Goal: Subscribe to service/newsletter

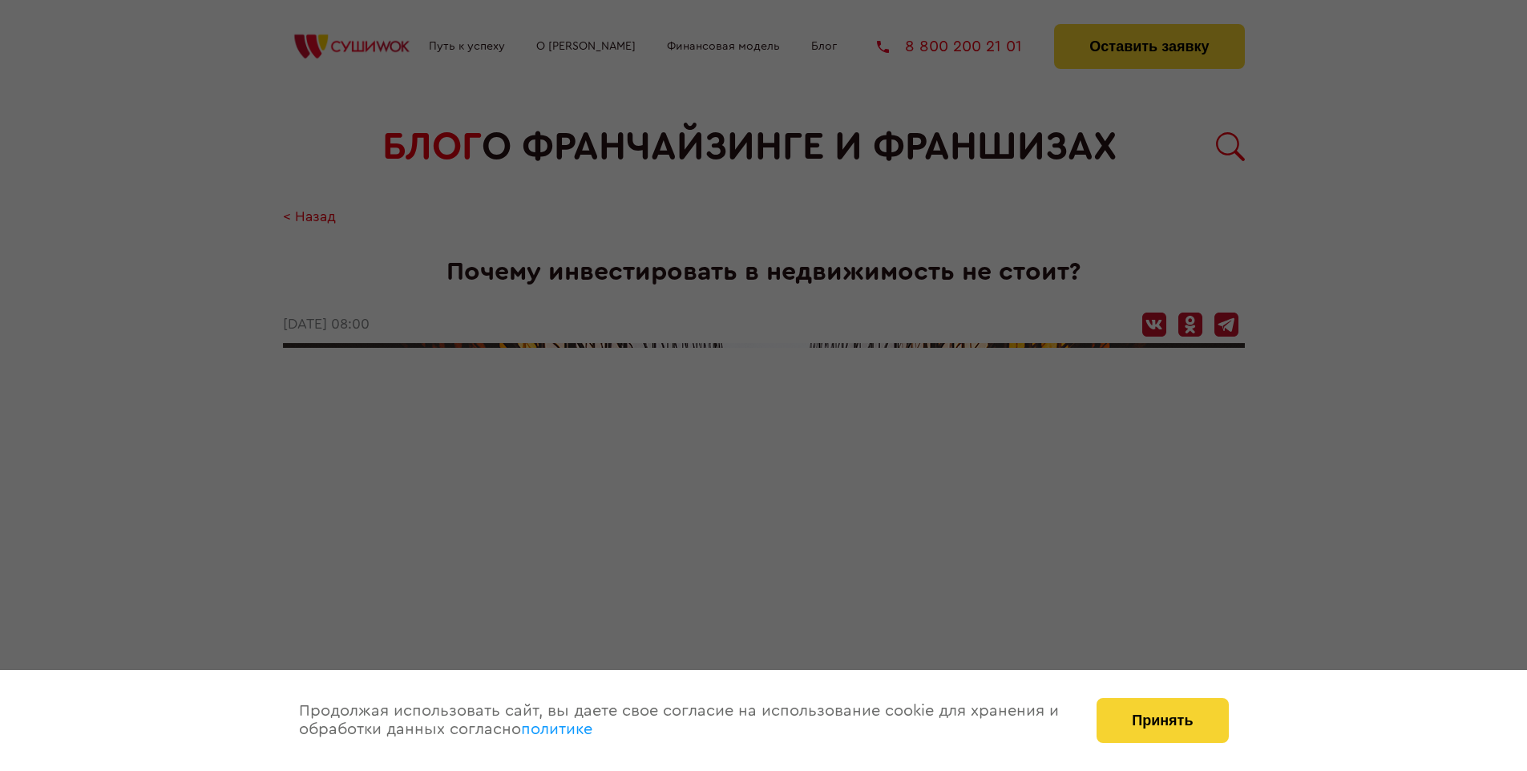
scroll to position [1440, 0]
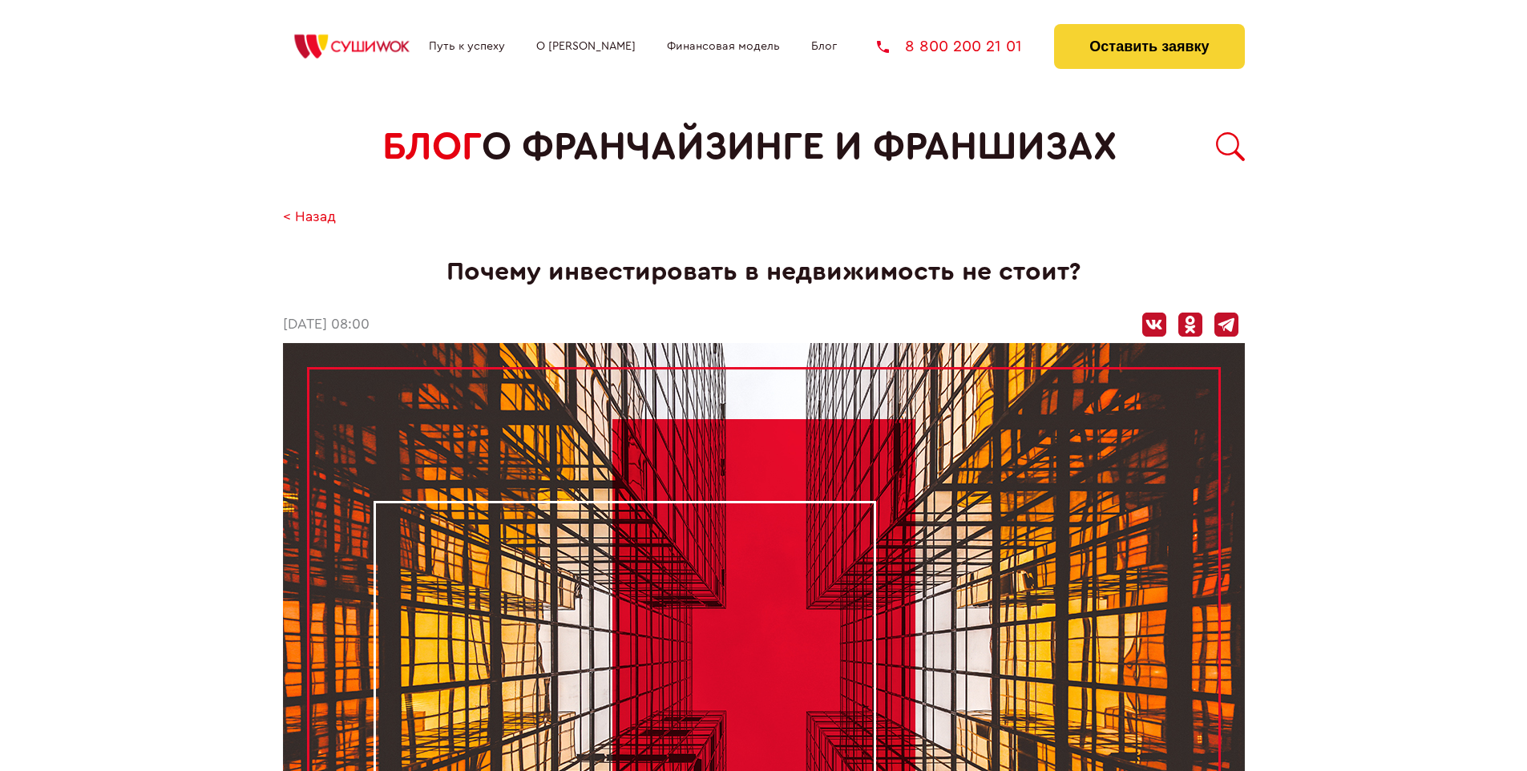
scroll to position [1440, 0]
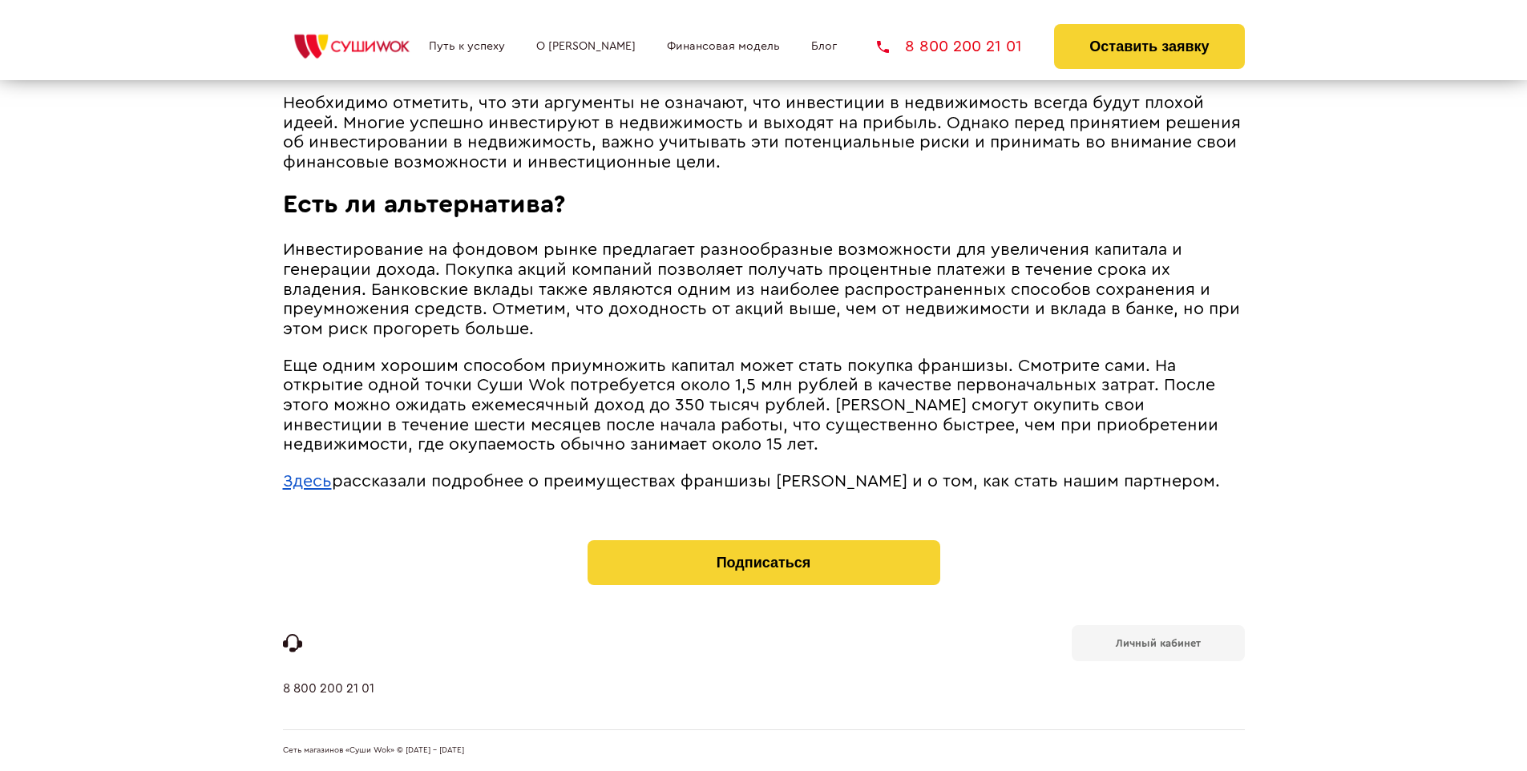
click at [756, 477] on span "рассказали подробнее о преимуществах франшизы [PERSON_NAME] и о том, как стать …" at bounding box center [776, 481] width 888 height 17
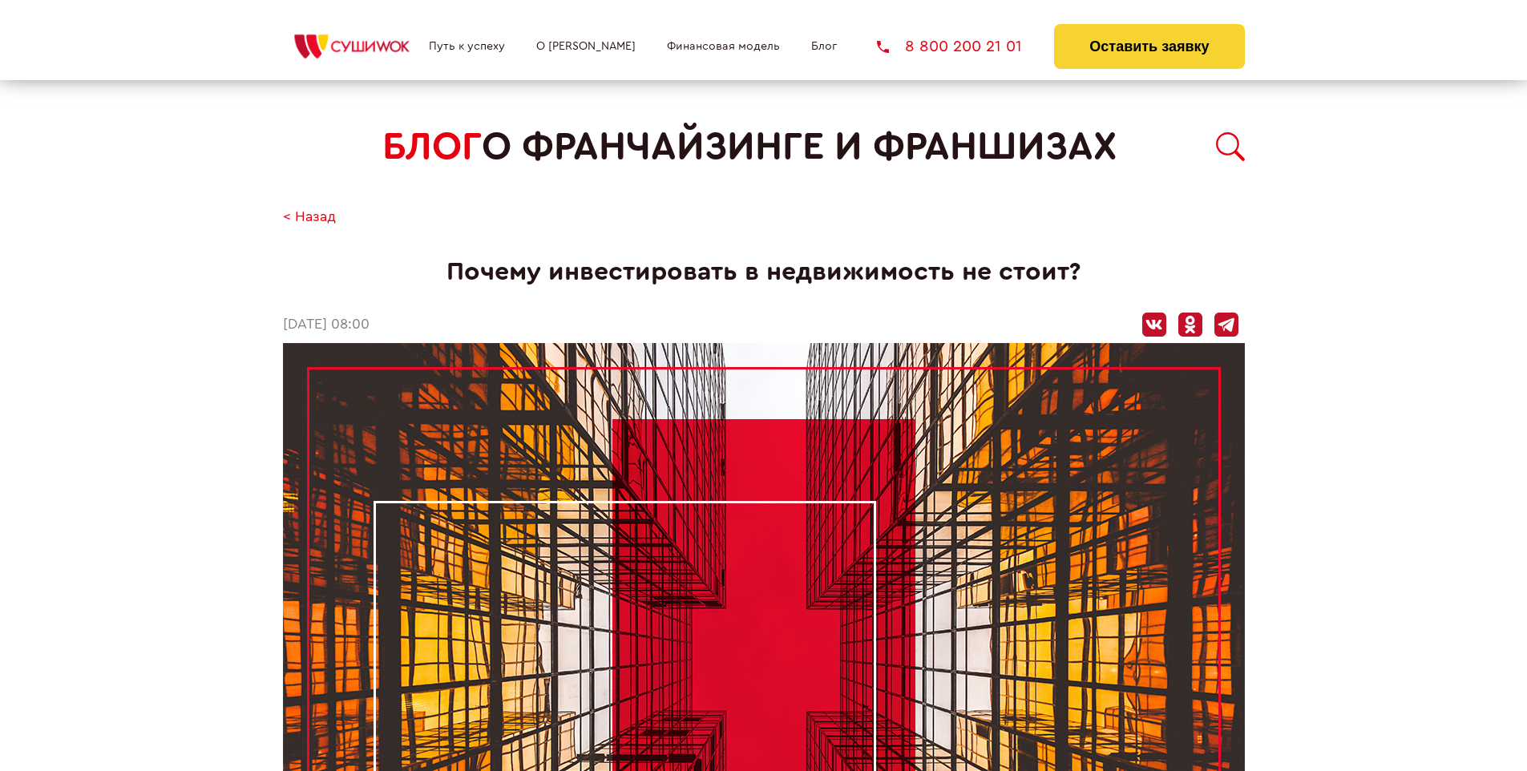
scroll to position [1440, 0]
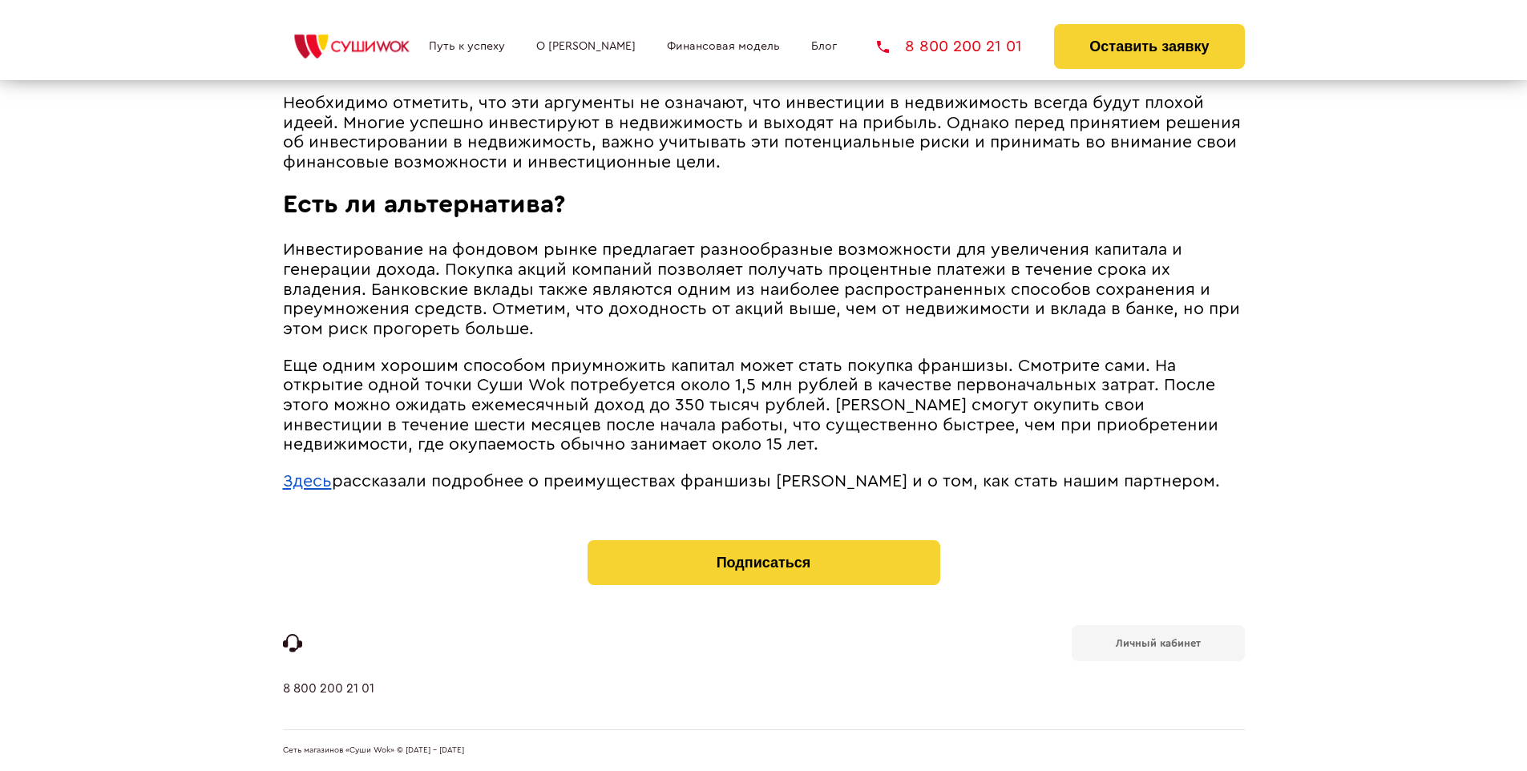
click at [1157, 641] on b "Личный кабинет" at bounding box center [1158, 643] width 85 height 10
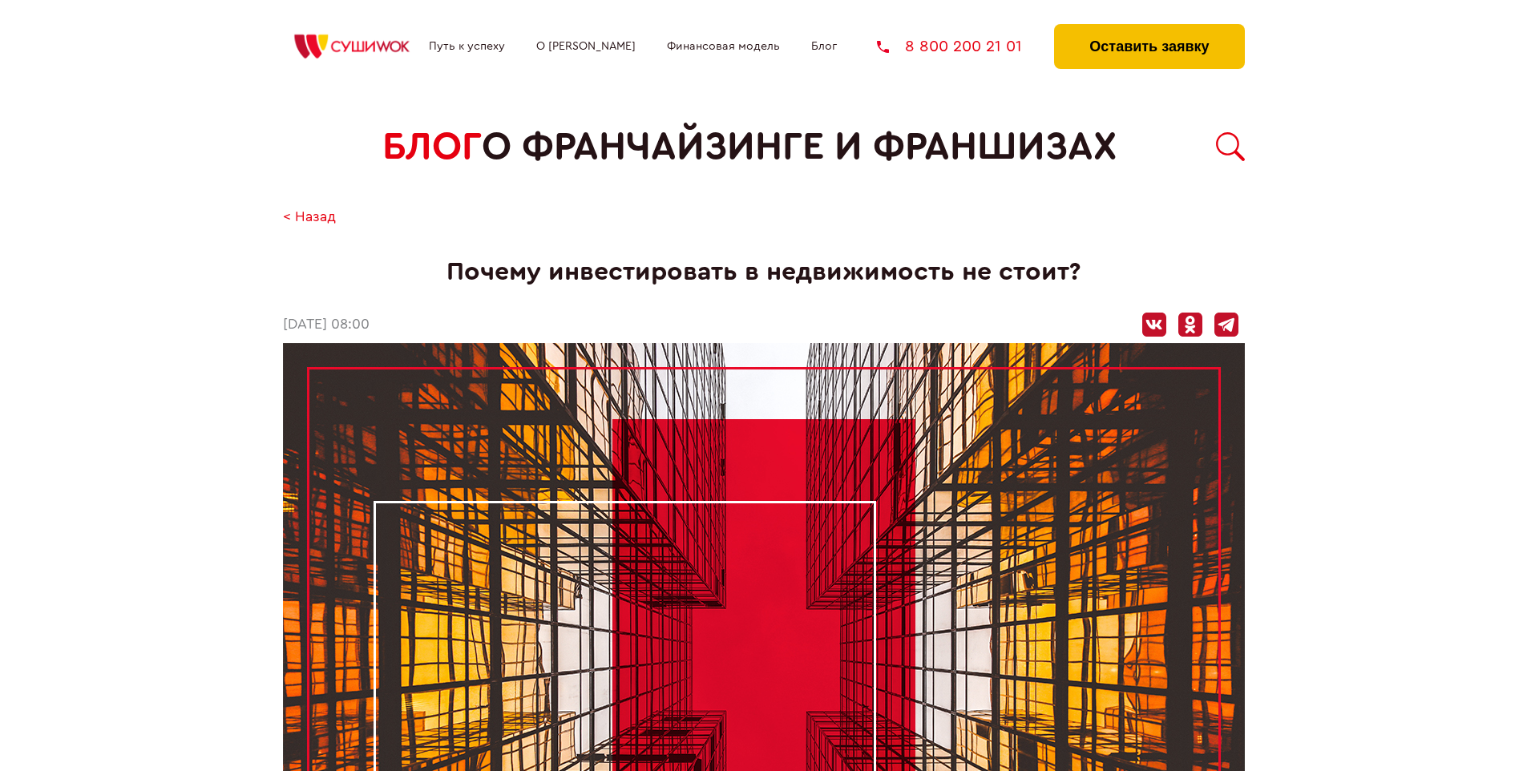
click at [1149, 28] on button "Оставить заявку" at bounding box center [1149, 46] width 190 height 45
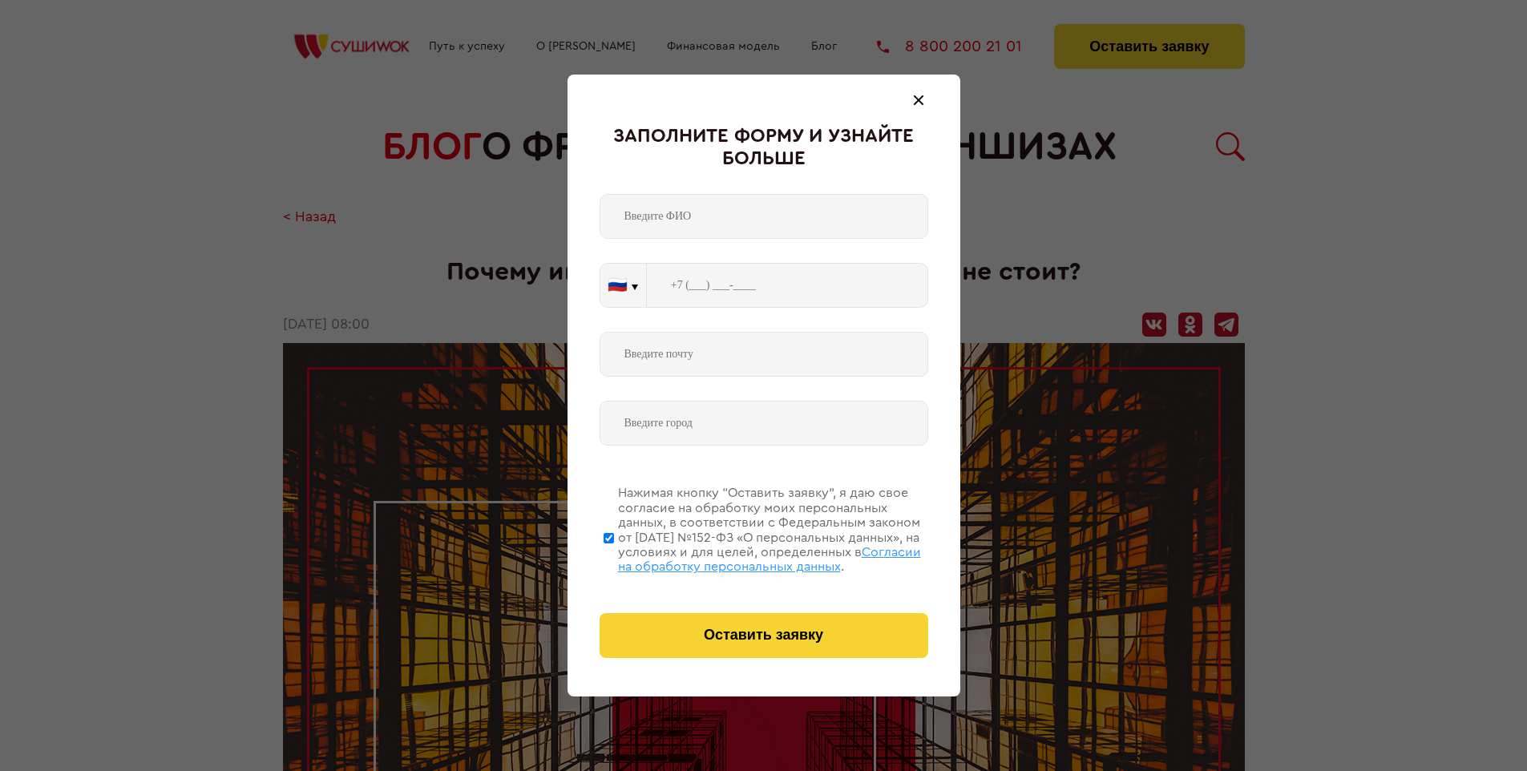
click at [743, 557] on span "Согласии на обработку персональных данных" at bounding box center [769, 559] width 303 height 27
click at [614, 557] on input "Нажимая кнопку “Оставить заявку”, я даю свое согласие на обработку моих персона…" at bounding box center [609, 538] width 10 height 128
checkbox input "false"
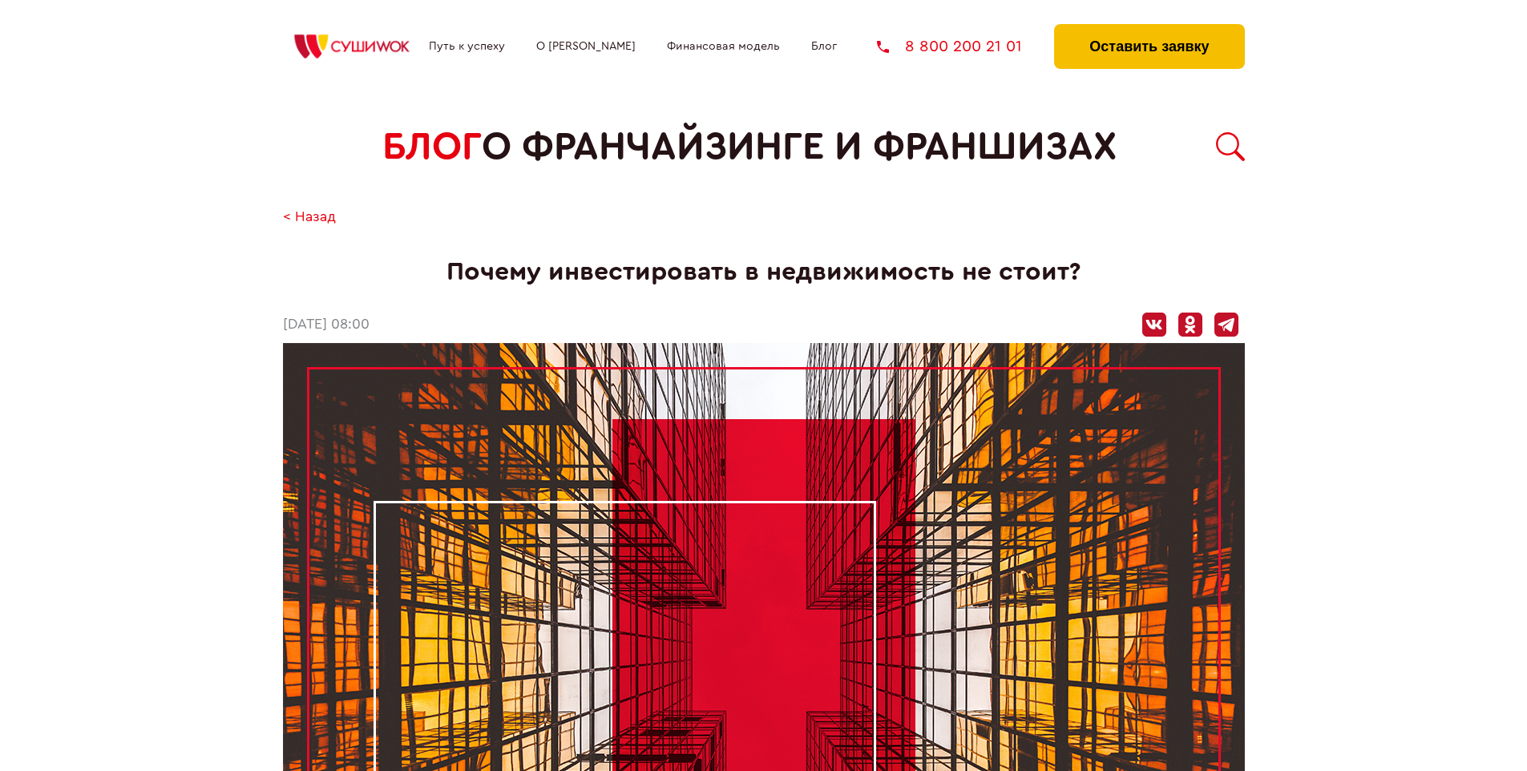
click at [1149, 28] on button "Оставить заявку" at bounding box center [1149, 46] width 190 height 45
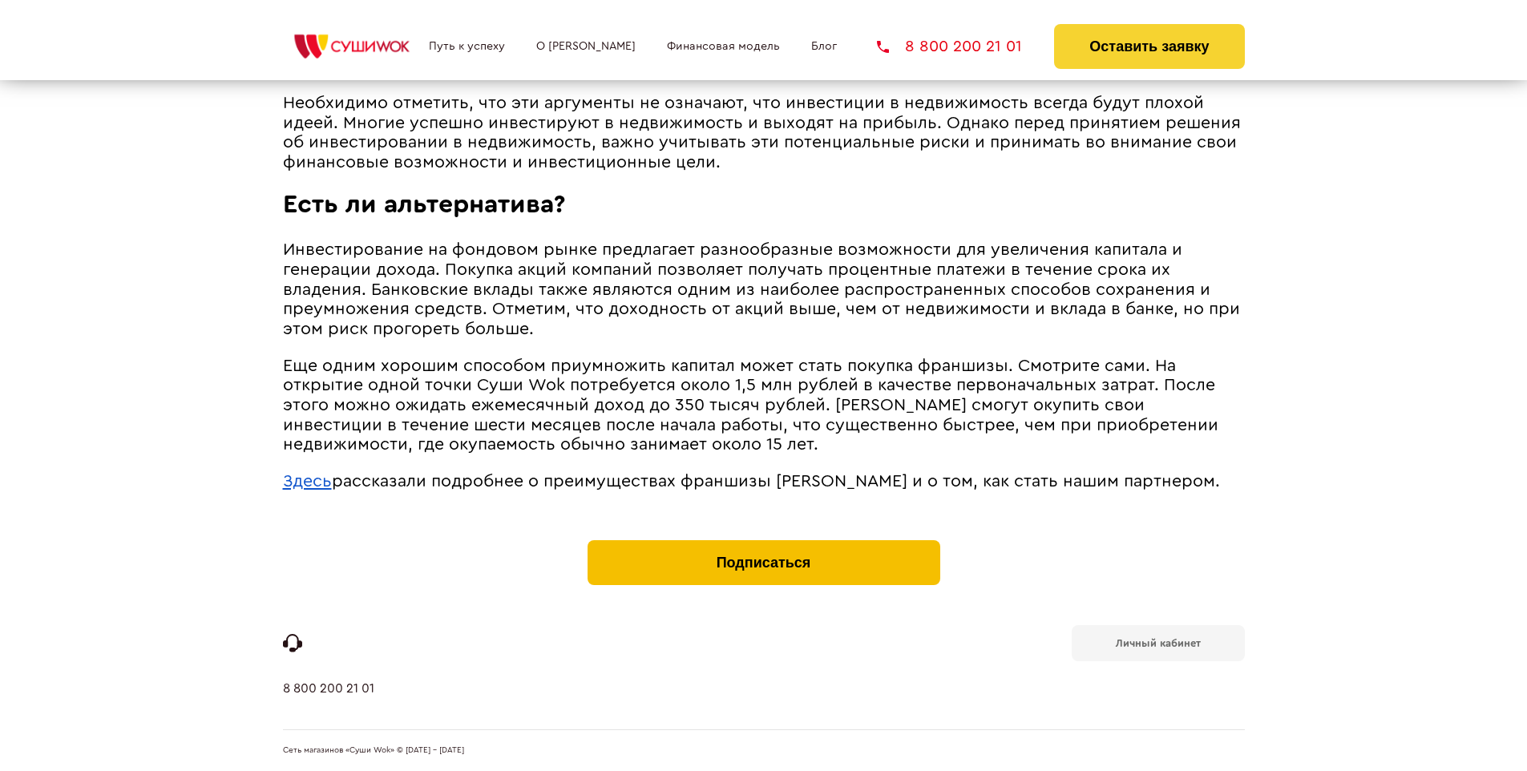
click at [763, 543] on button "Подписаться" at bounding box center [764, 562] width 353 height 45
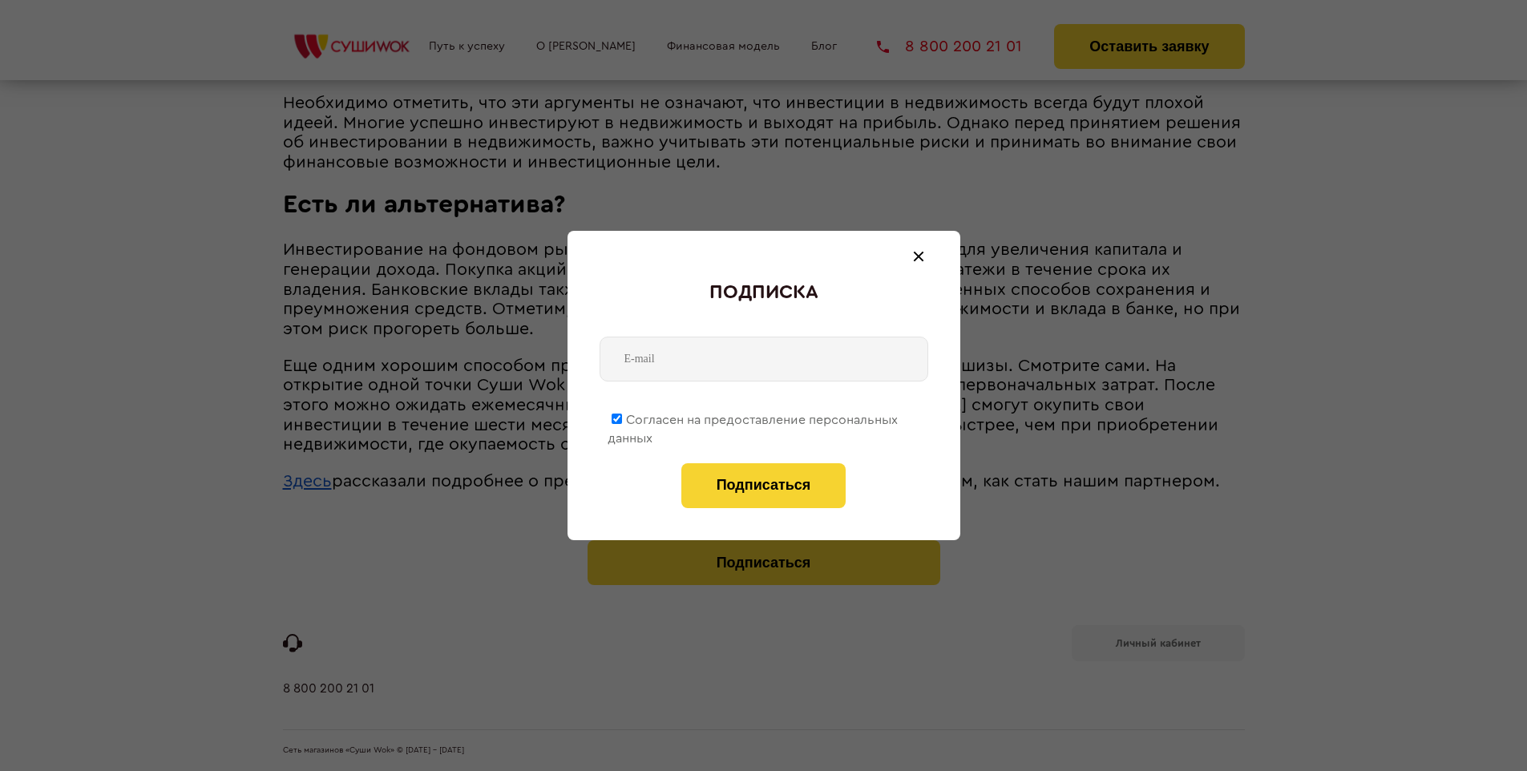
click at [753, 417] on span "Согласен на предоставление персональных данных" at bounding box center [753, 429] width 290 height 31
click at [622, 417] on input "Согласен на предоставление персональных данных" at bounding box center [617, 419] width 10 height 10
checkbox input "false"
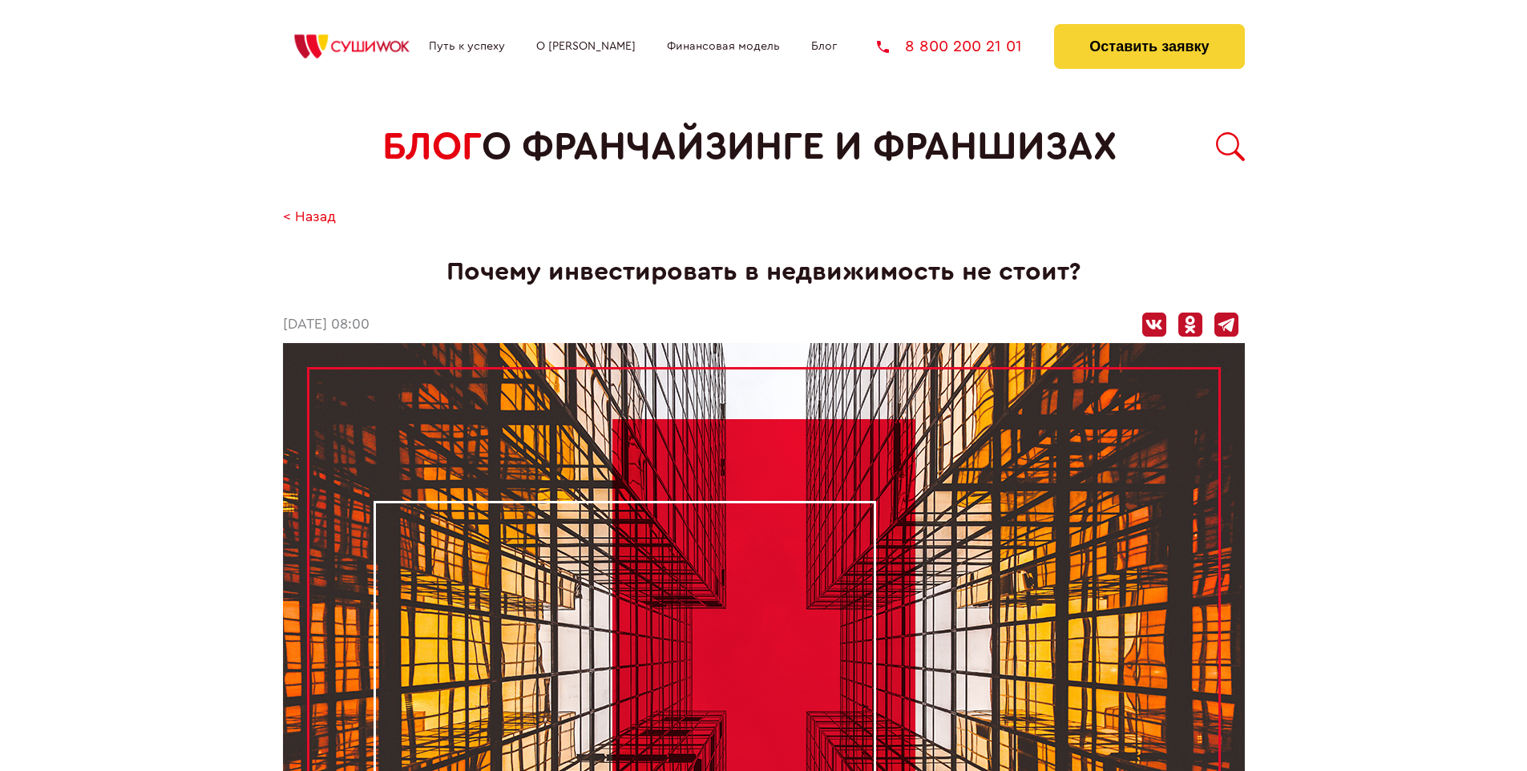
scroll to position [1440, 0]
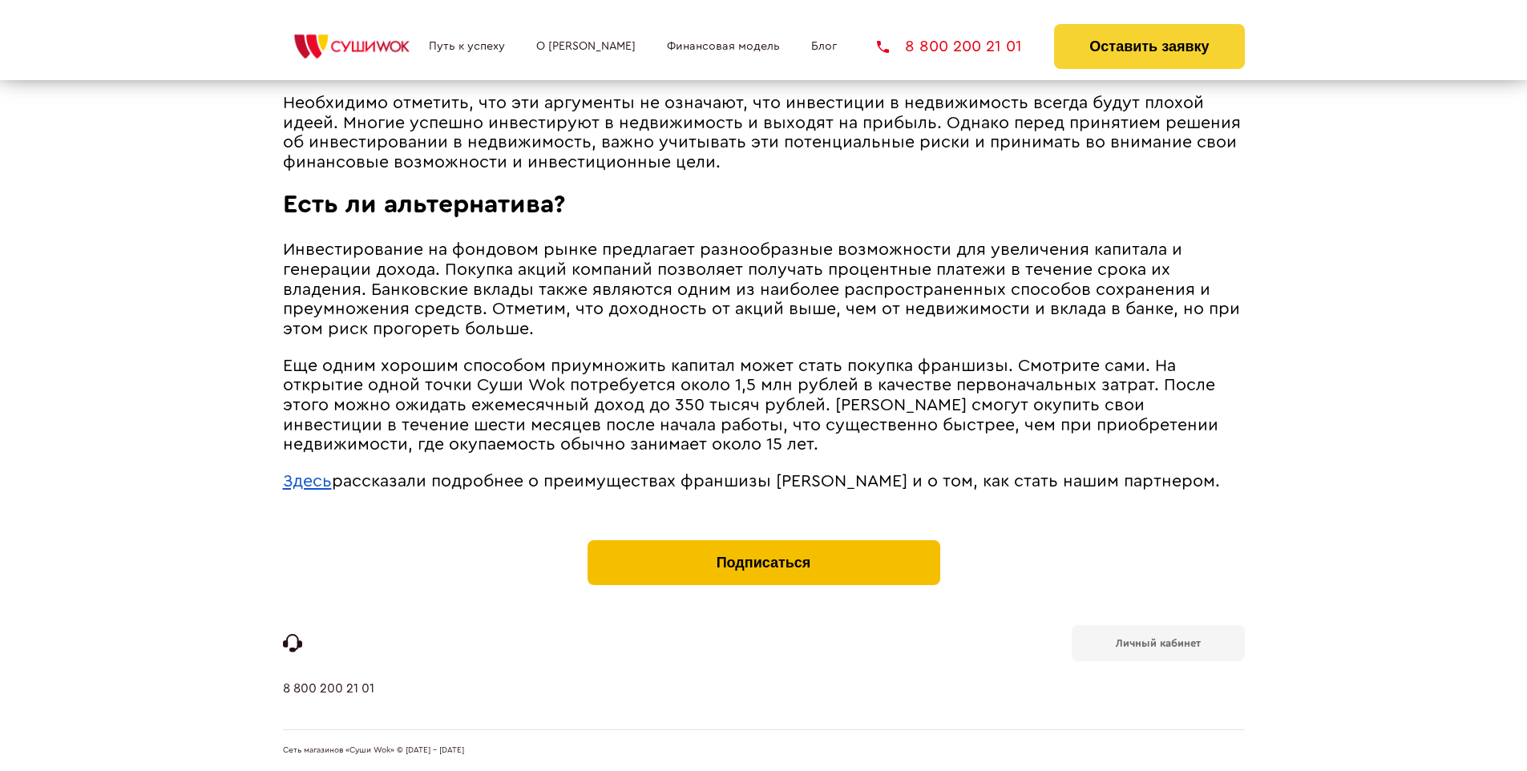
click at [763, 543] on button "Подписаться" at bounding box center [764, 562] width 353 height 45
